Goal: Task Accomplishment & Management: Manage account settings

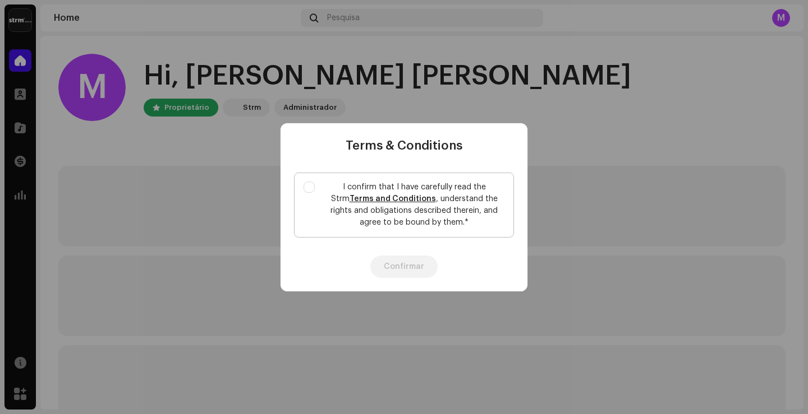
click at [312, 181] on label "I confirm that I have carefully read the Strm Terms and Conditions , understand…" at bounding box center [404, 205] width 220 height 65
click at [312, 182] on input "I confirm that I have carefully read the Strm Terms and Conditions , understand…" at bounding box center [308, 187] width 11 height 11
checkbox input "true"
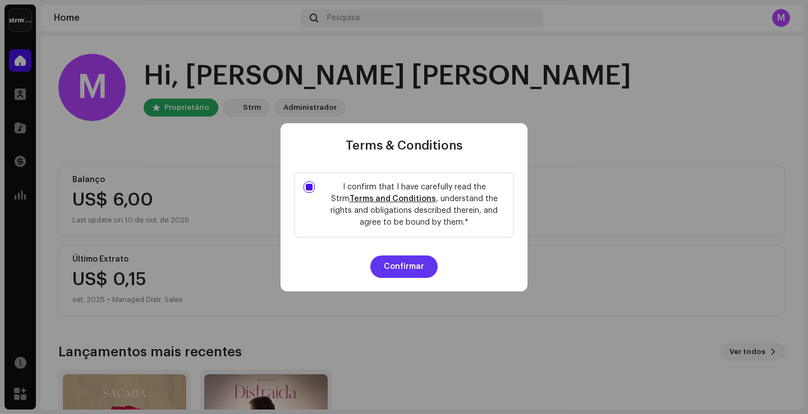
click at [390, 276] on button "Confirmar" at bounding box center [403, 267] width 67 height 22
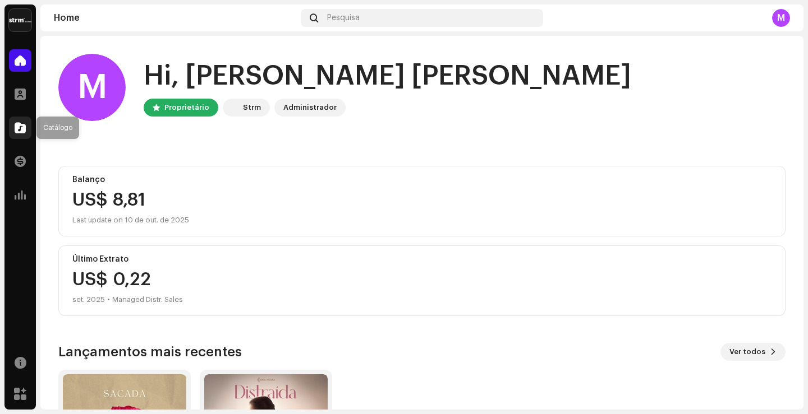
click at [22, 132] on span at bounding box center [20, 127] width 11 height 9
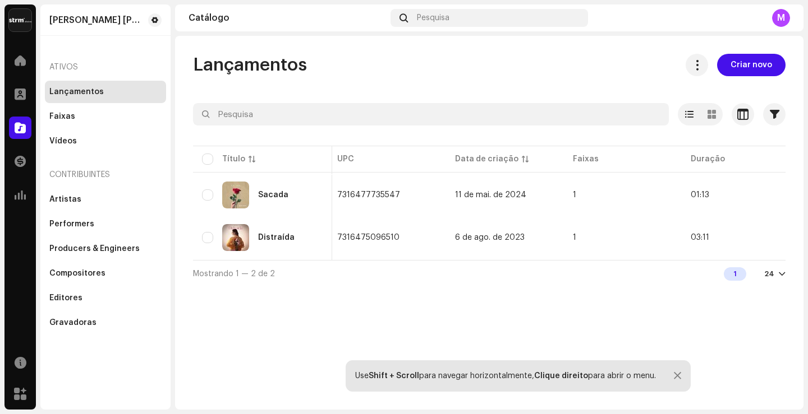
scroll to position [0, 386]
click at [740, 70] on span "Criar novo" at bounding box center [750, 65] width 41 height 22
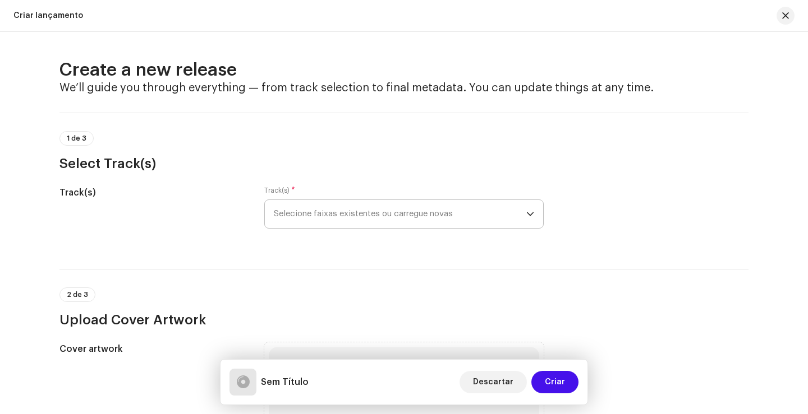
click at [405, 218] on span "Selecione faixas existentes ou carregue novas" at bounding box center [400, 214] width 252 height 28
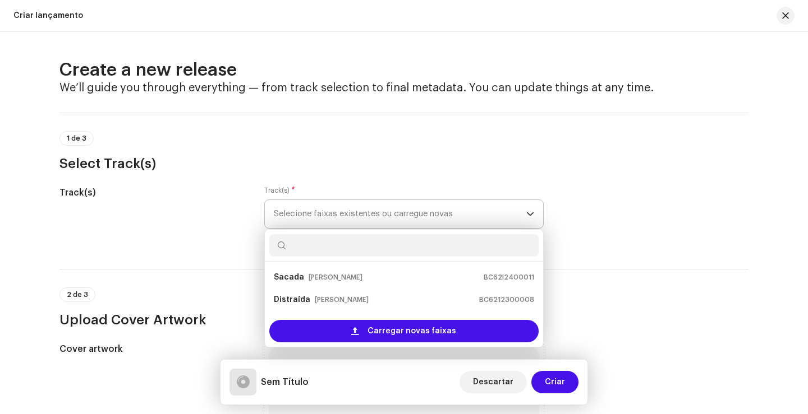
click at [405, 218] on span "Selecione faixas existentes ou carregue novas" at bounding box center [400, 214] width 252 height 28
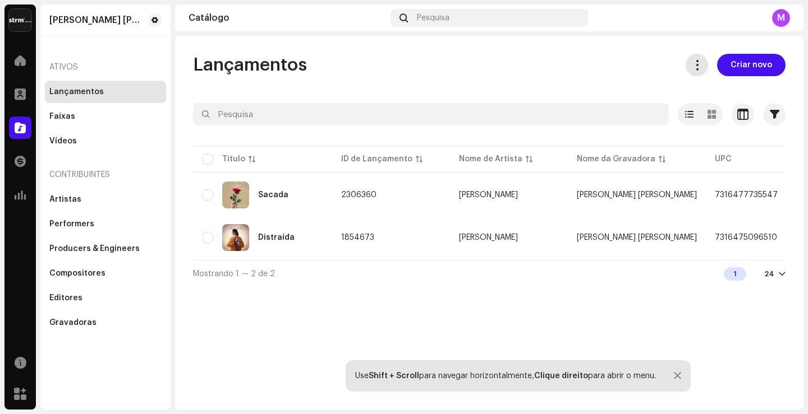
click at [700, 71] on button at bounding box center [696, 65] width 22 height 22
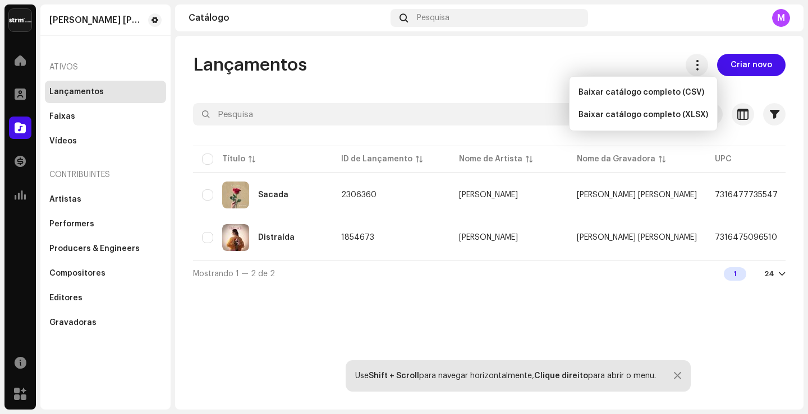
click at [598, 67] on div "Lançamentos Criar novo" at bounding box center [489, 65] width 592 height 22
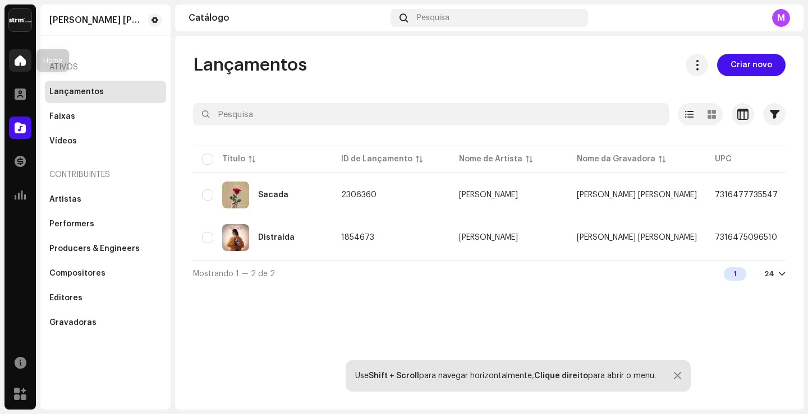
click at [19, 69] on div at bounding box center [20, 60] width 22 height 22
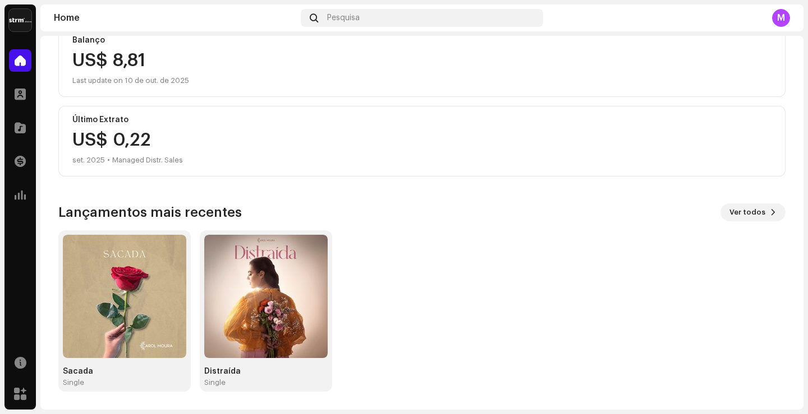
scroll to position [139, 0]
click at [23, 99] on span at bounding box center [20, 94] width 11 height 9
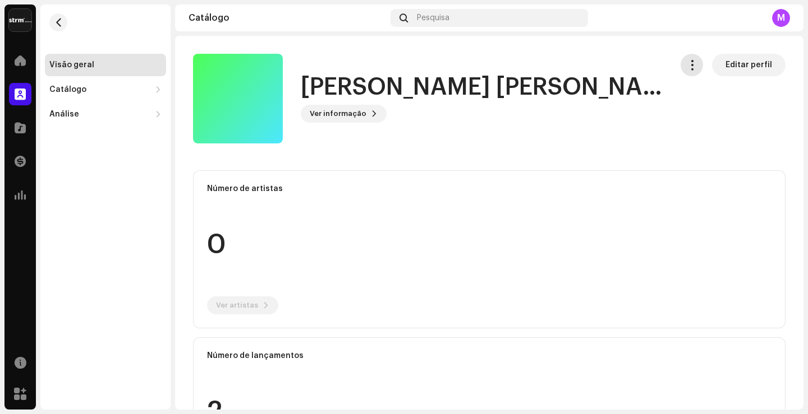
click at [686, 58] on button "button" at bounding box center [691, 65] width 22 height 22
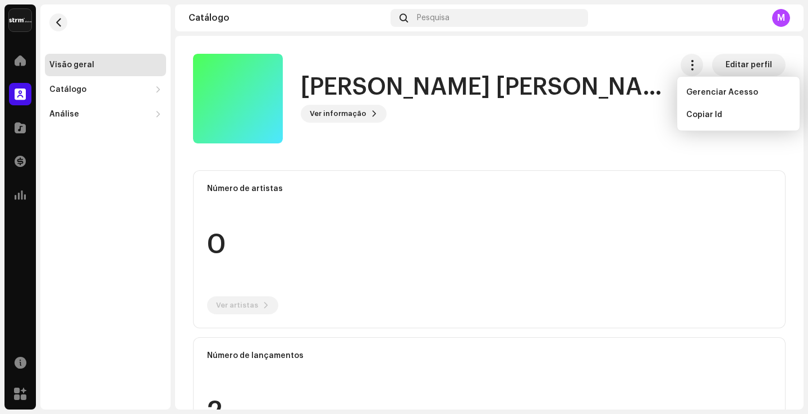
click at [653, 112] on div "[PERSON_NAME] [PERSON_NAME] Ver informação Editar perfil" at bounding box center [427, 99] width 469 height 90
